Goal: Answer question/provide support

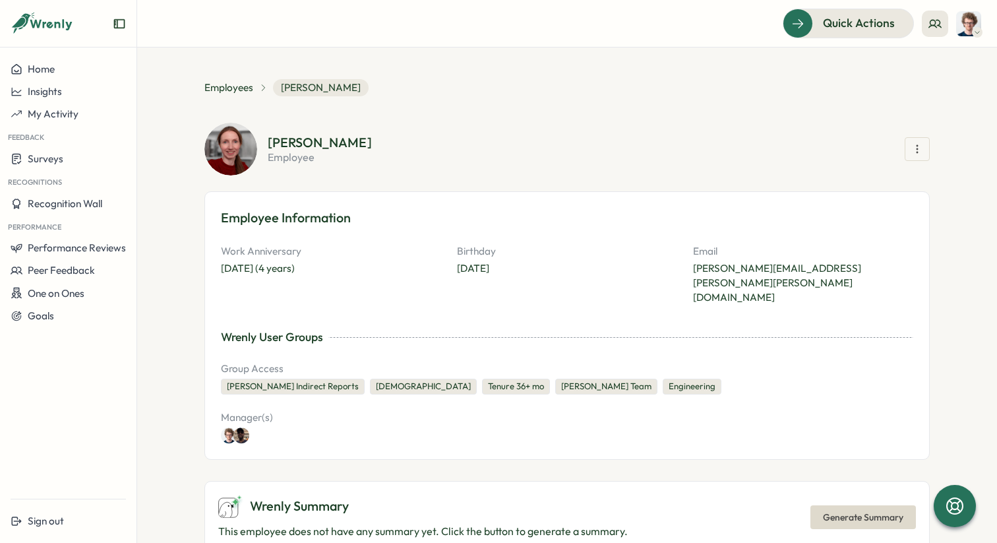
scroll to position [1167, 0]
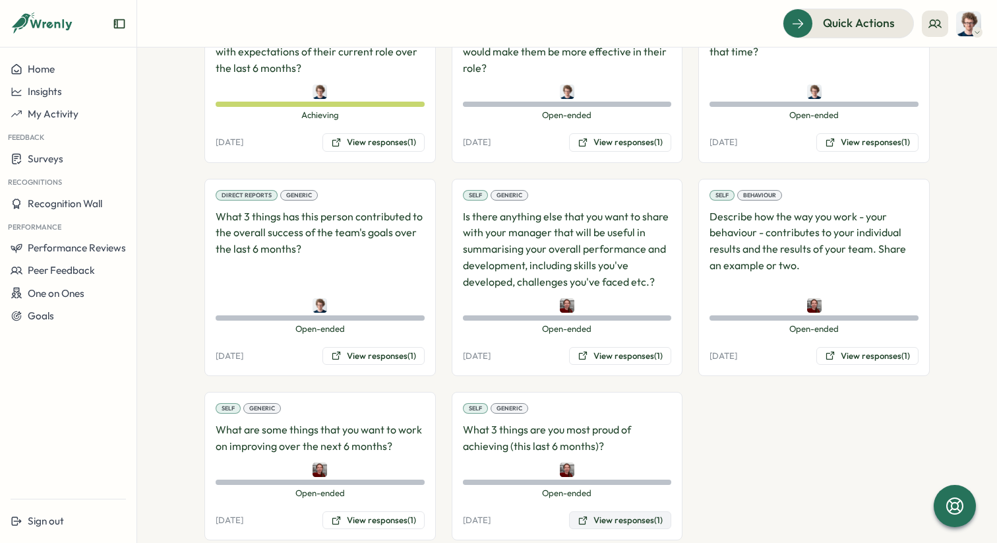
click at [636, 511] on button "View responses (1)" at bounding box center [620, 520] width 102 height 18
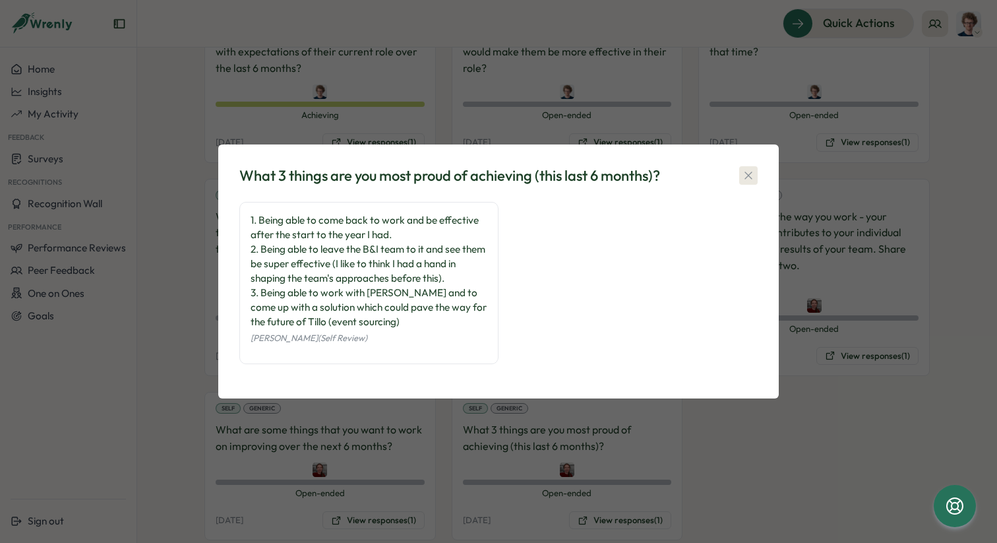
click at [752, 172] on icon "button" at bounding box center [748, 175] width 13 height 13
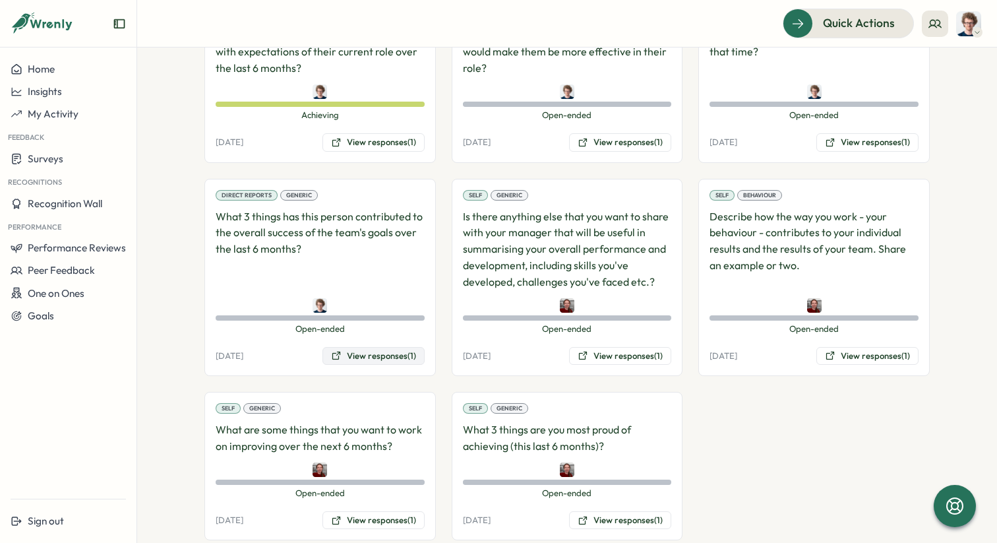
click at [387, 347] on button "View responses (1)" at bounding box center [373, 356] width 102 height 18
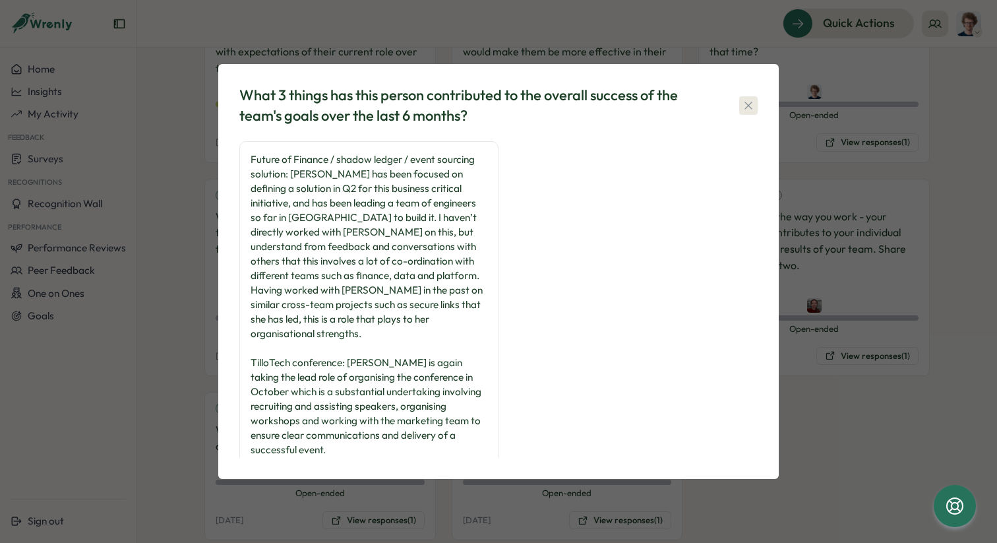
click at [752, 109] on icon "button" at bounding box center [748, 105] width 13 height 13
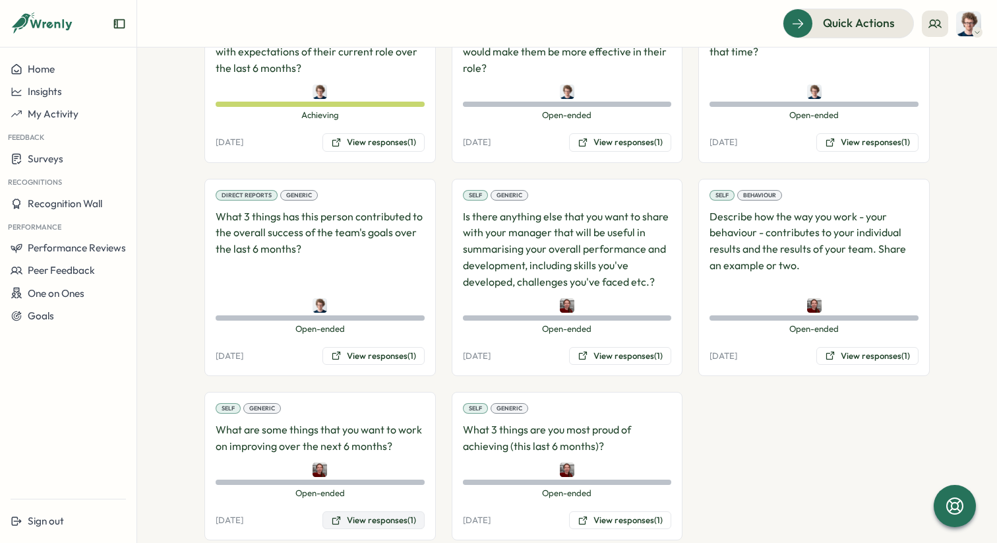
click at [385, 511] on button "View responses (1)" at bounding box center [373, 520] width 102 height 18
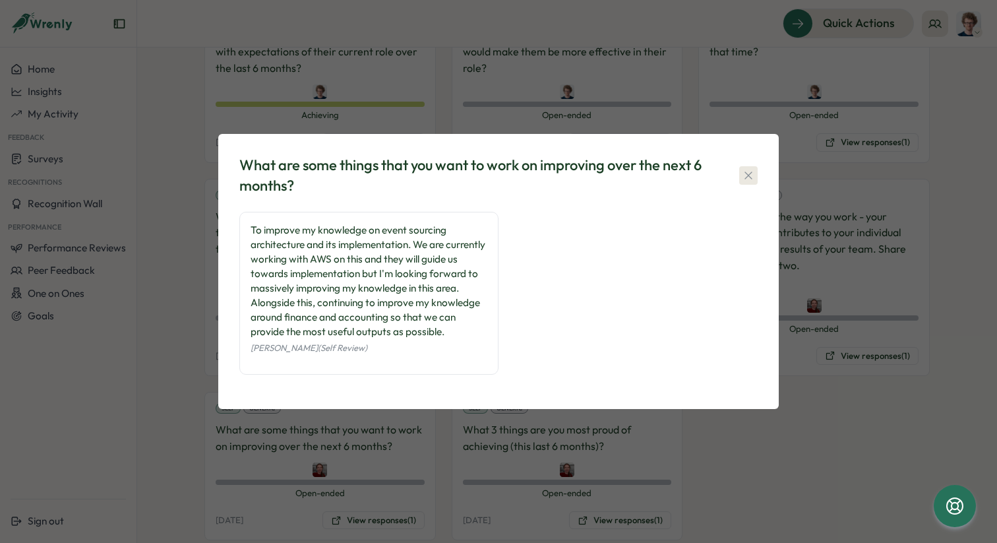
click at [749, 179] on icon "button" at bounding box center [748, 175] width 13 height 13
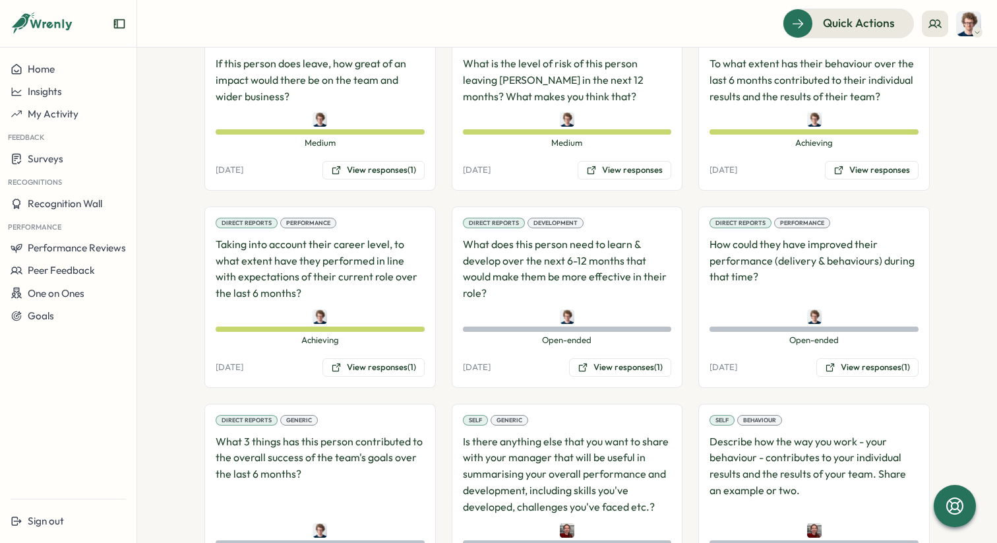
scroll to position [938, 0]
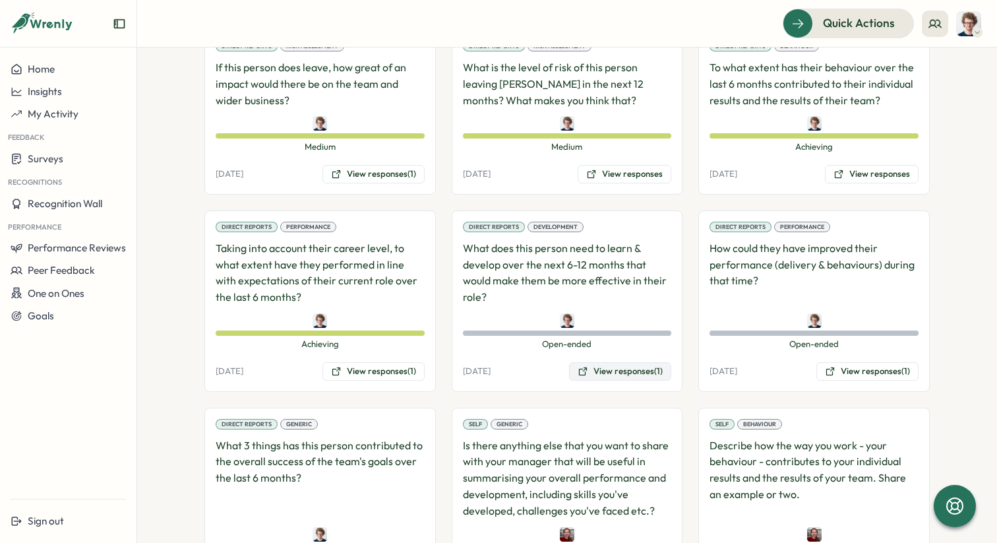
click at [642, 362] on button "View responses (1)" at bounding box center [620, 371] width 102 height 18
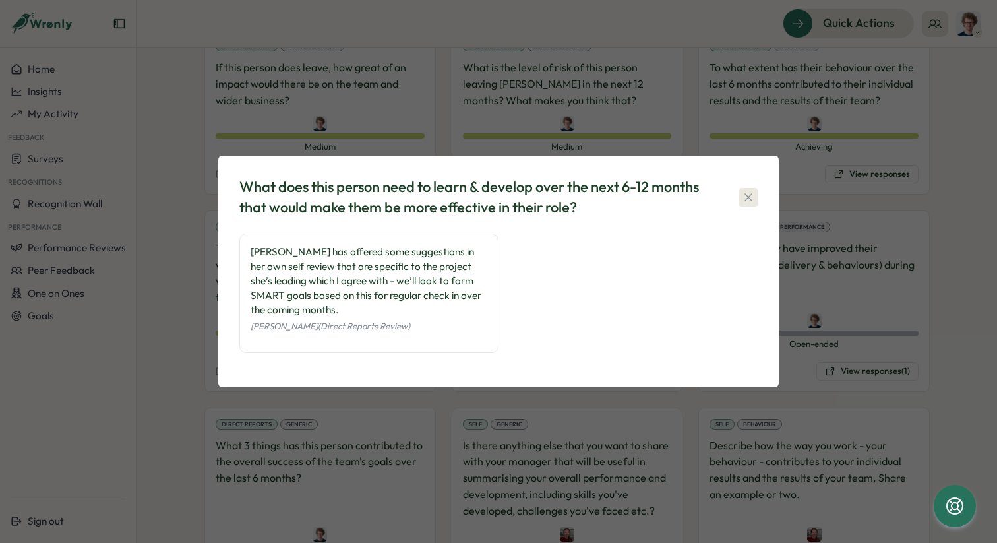
click at [748, 198] on icon "button" at bounding box center [748, 196] width 7 height 7
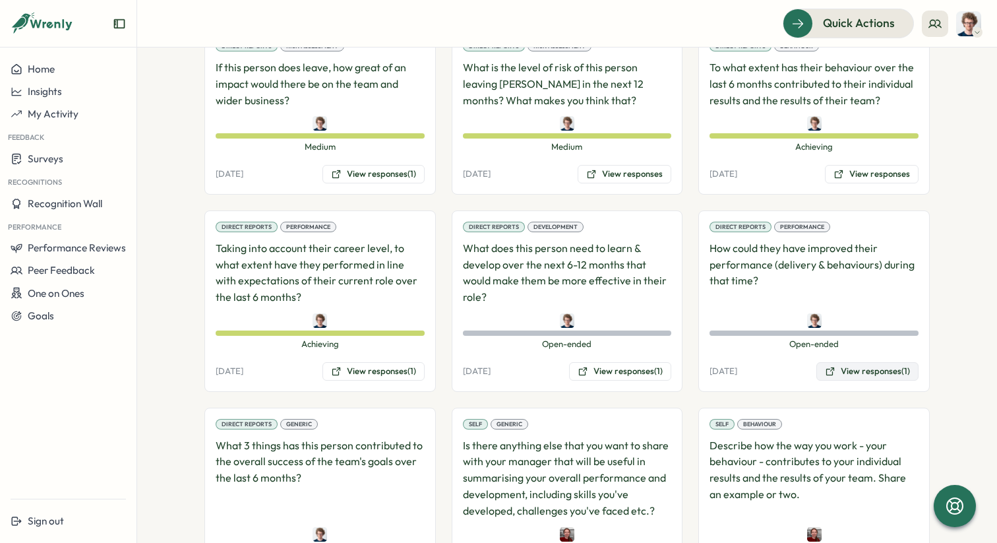
click at [853, 362] on button "View responses (1)" at bounding box center [867, 371] width 102 height 18
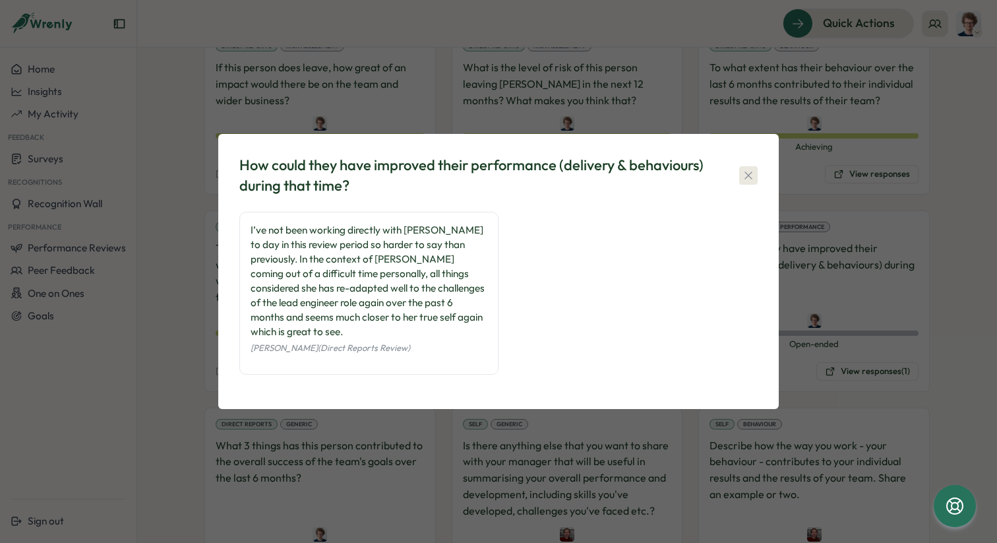
click at [748, 182] on icon "button" at bounding box center [748, 175] width 13 height 13
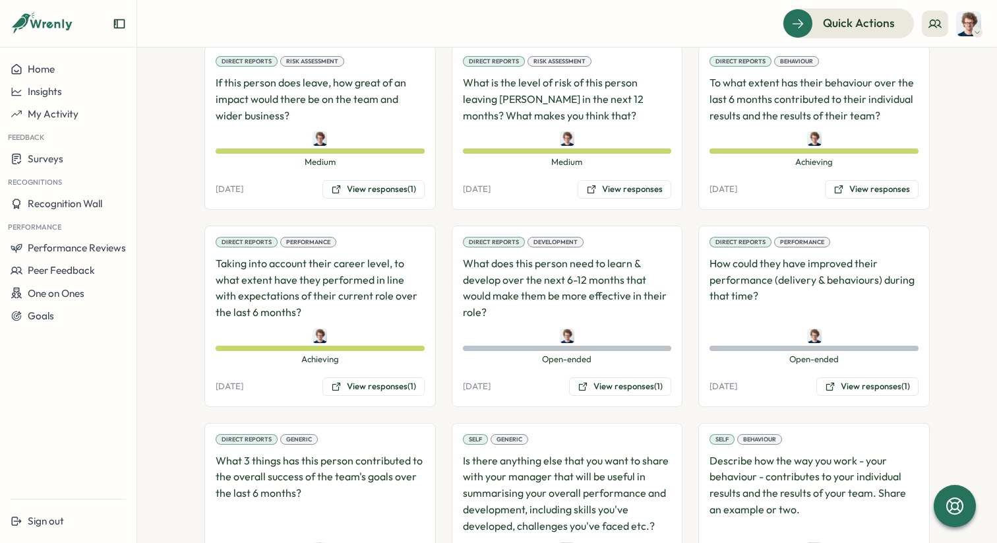
scroll to position [922, 0]
click at [870, 181] on button "View responses" at bounding box center [872, 190] width 94 height 18
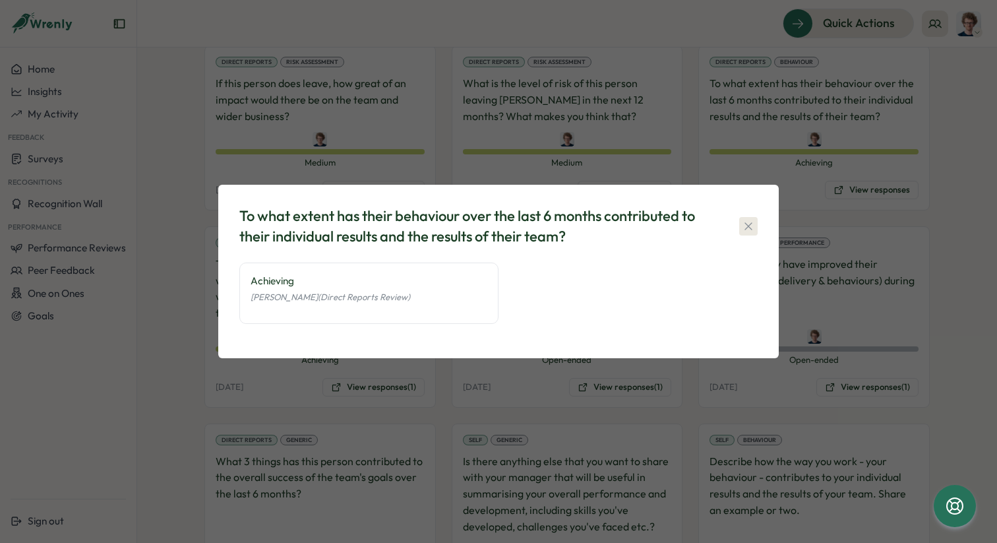
click at [754, 223] on icon "button" at bounding box center [748, 226] width 13 height 13
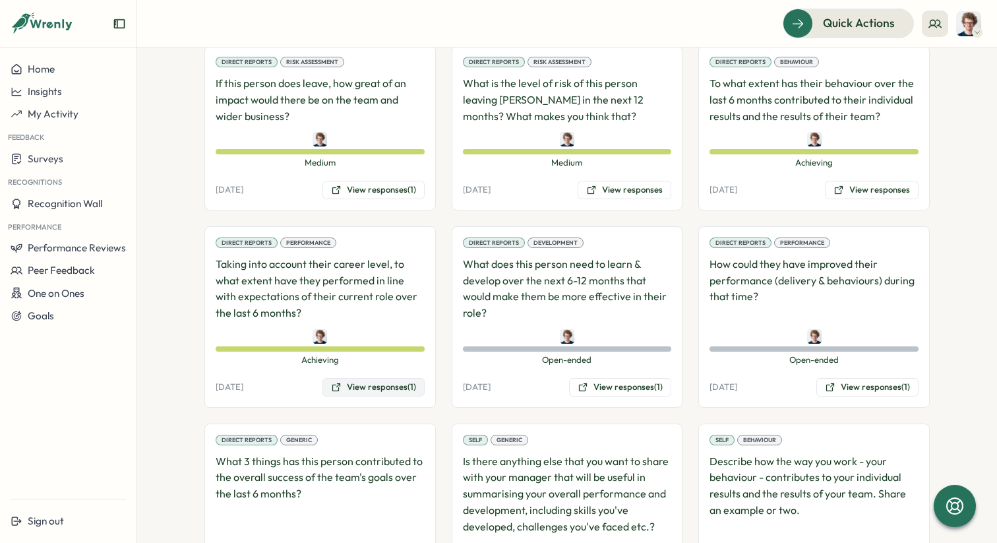
click at [386, 378] on button "View responses (1)" at bounding box center [373, 387] width 102 height 18
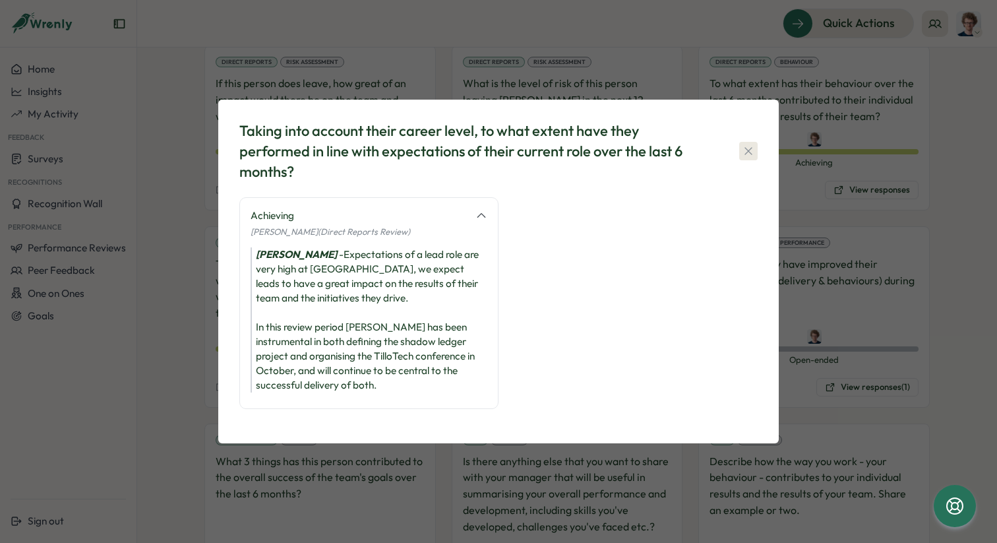
click at [748, 153] on icon "button" at bounding box center [748, 150] width 13 height 13
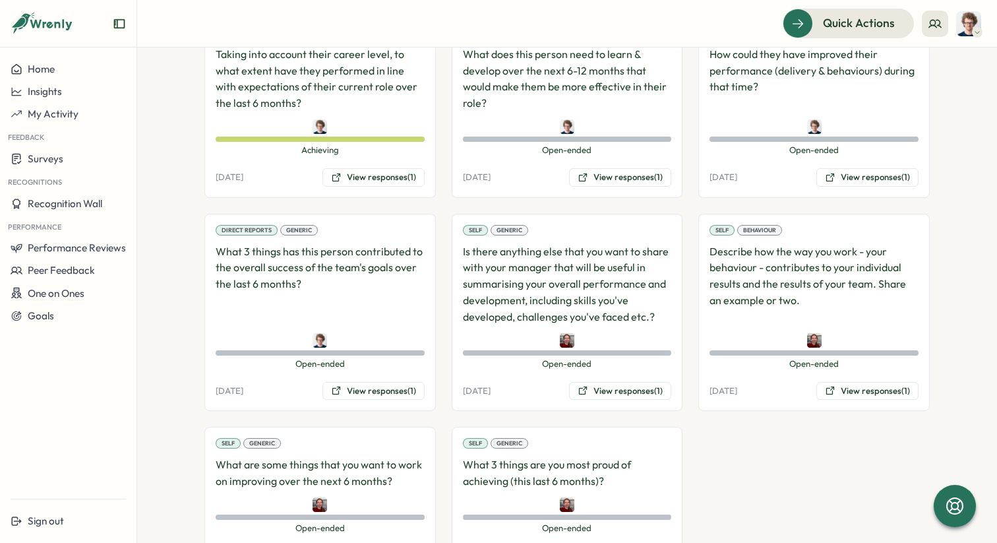
scroll to position [1151, 0]
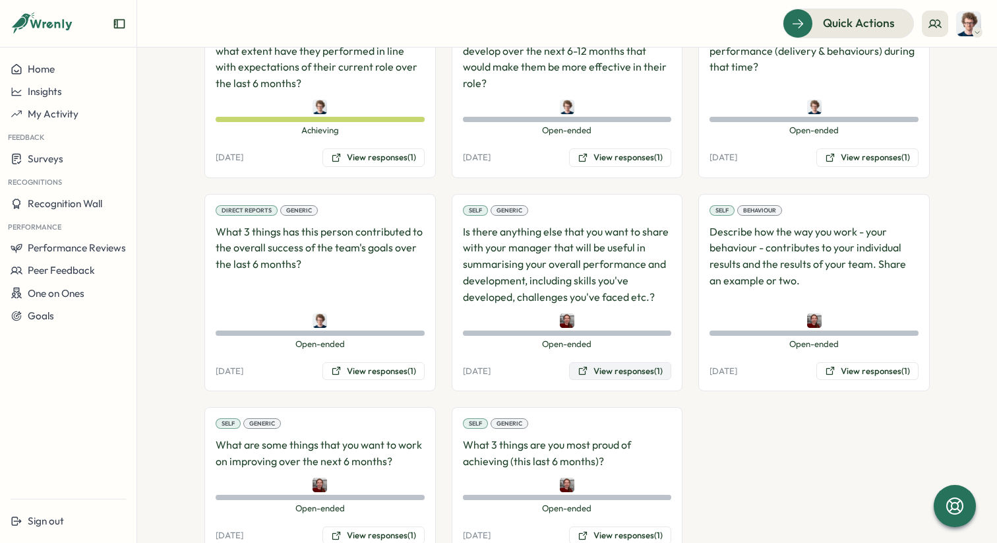
click at [652, 362] on button "View responses (1)" at bounding box center [620, 371] width 102 height 18
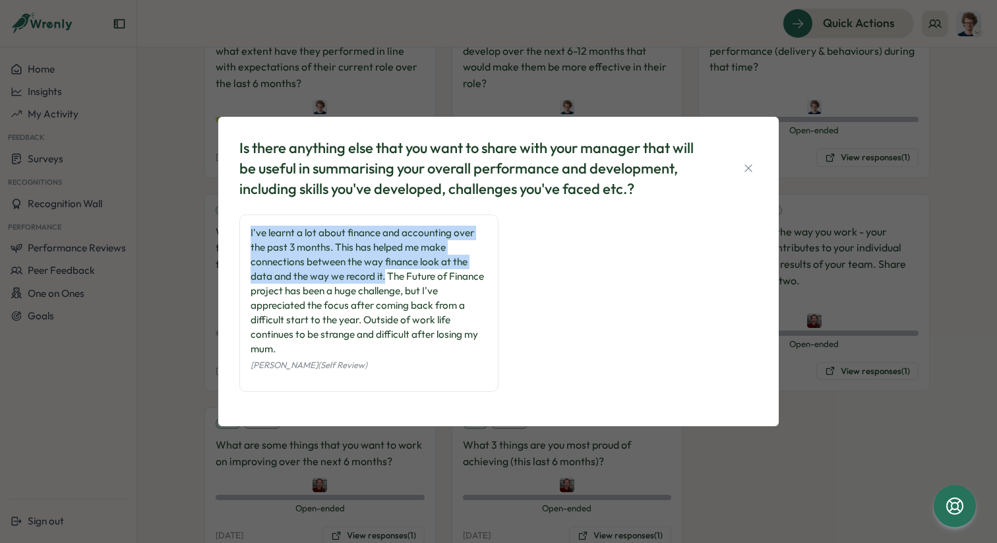
drag, startPoint x: 387, startPoint y: 280, endPoint x: 230, endPoint y: 229, distance: 164.8
click at [230, 229] on div "Is there anything else that you want to share with your manager that will be us…" at bounding box center [498, 271] width 561 height 309
copy div "I've learnt a lot about finance and accounting over the past 3 months. This has…"
click at [751, 165] on icon "button" at bounding box center [748, 167] width 7 height 7
